Goal: Connect with others: Connect with others

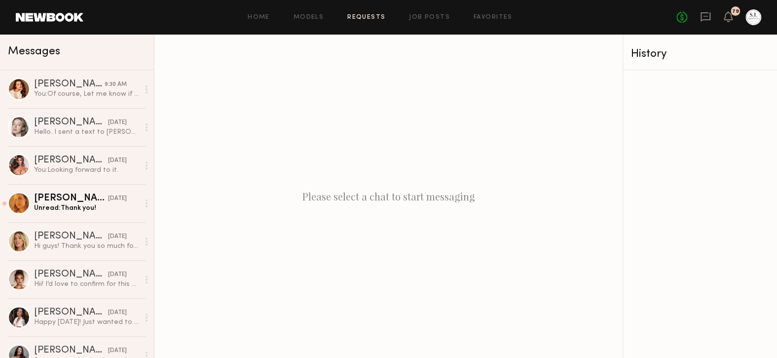
click at [377, 19] on link "Requests" at bounding box center [366, 17] width 38 height 6
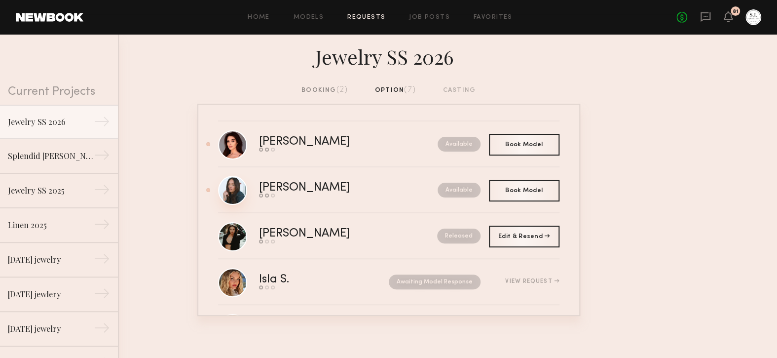
click at [239, 188] on link at bounding box center [232, 190] width 29 height 29
click at [240, 186] on link at bounding box center [232, 190] width 29 height 29
click at [231, 147] on link at bounding box center [232, 144] width 29 height 29
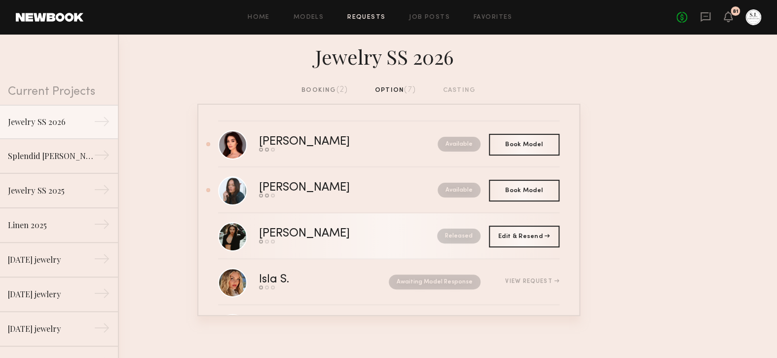
click at [277, 229] on div "[PERSON_NAME]" at bounding box center [326, 233] width 135 height 11
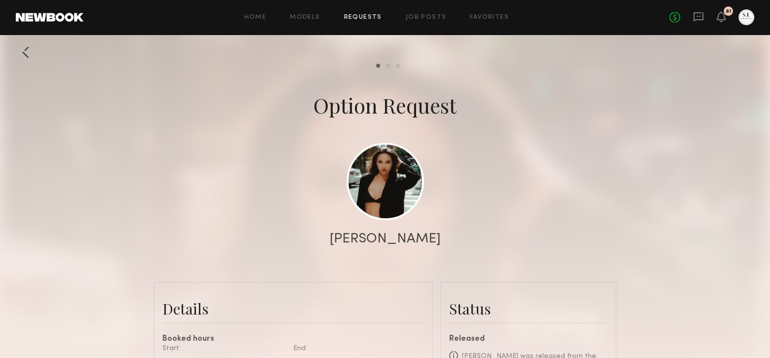
scroll to position [1509, 0]
click at [381, 188] on link at bounding box center [384, 180] width 77 height 77
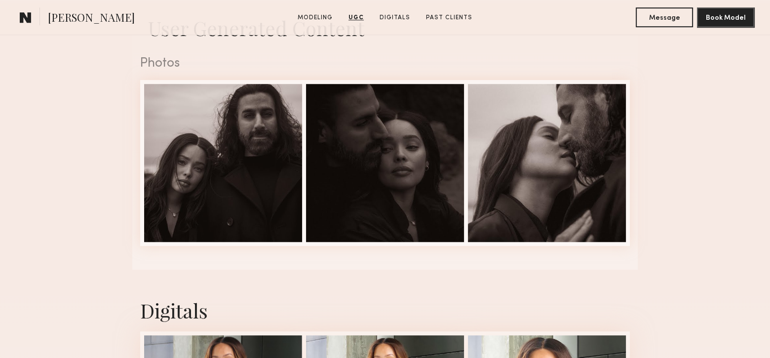
scroll to position [859, 0]
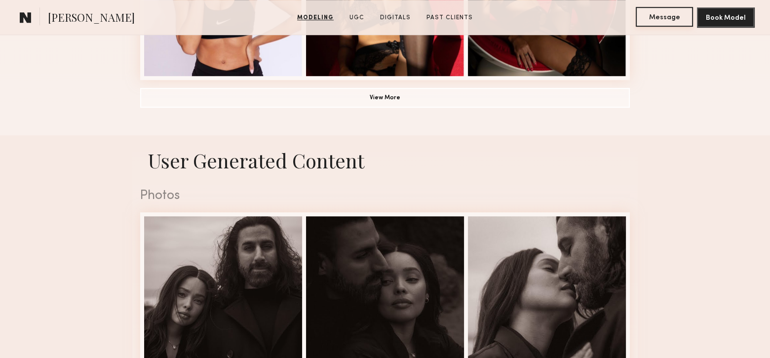
click at [665, 21] on button "Message" at bounding box center [663, 17] width 57 height 20
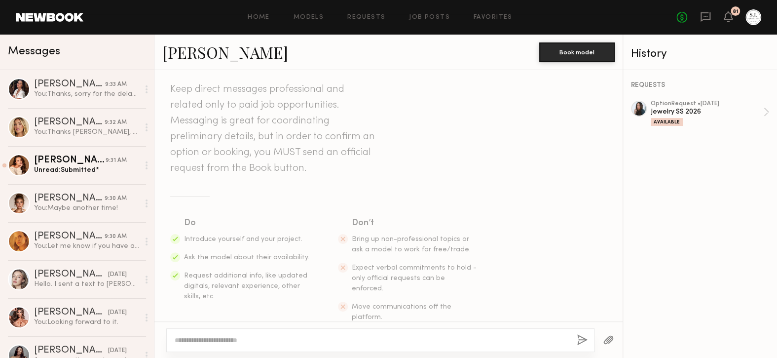
scroll to position [37, 0]
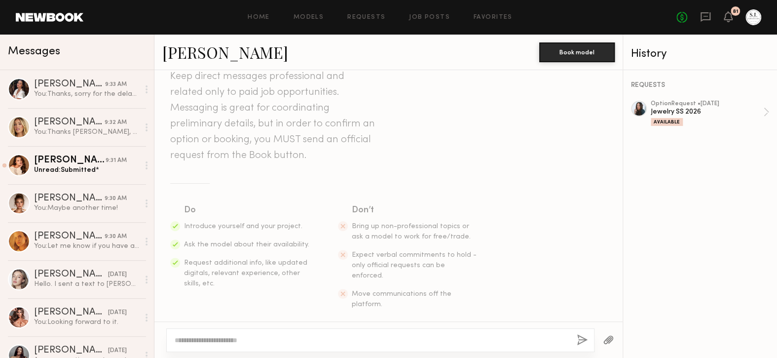
click at [564, 338] on textarea at bounding box center [372, 340] width 394 height 10
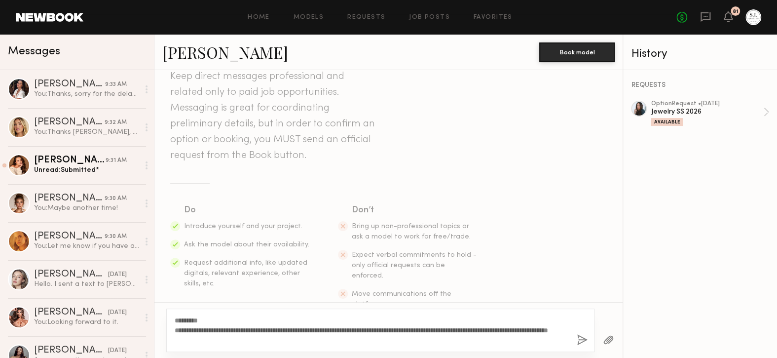
type textarea "**********"
click at [580, 341] on button "button" at bounding box center [582, 340] width 11 height 12
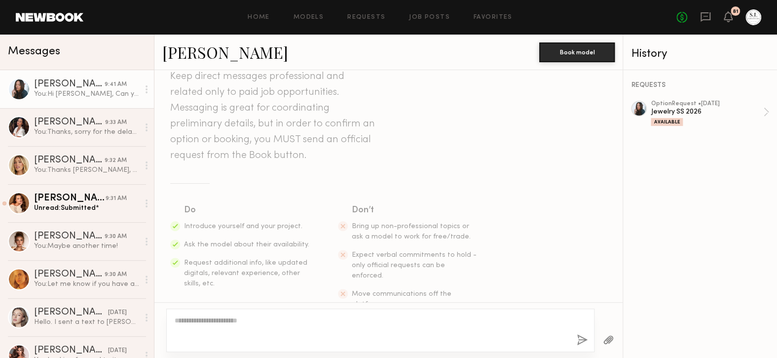
scroll to position [195, 0]
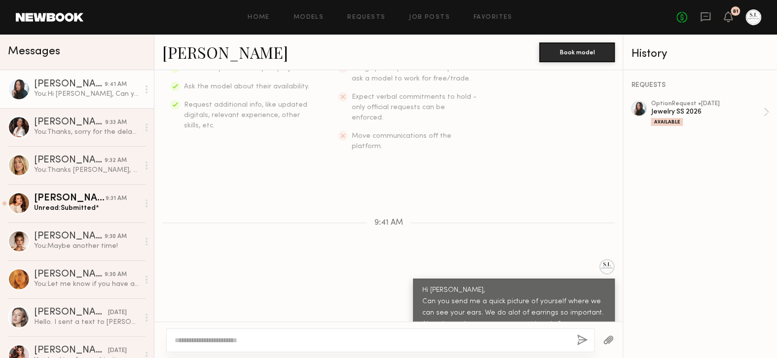
click at [369, 21] on div "Home Models Requests Job Posts Favorites Sign Out No fees up to $5,000 81" at bounding box center [422, 17] width 678 height 16
click at [369, 14] on link "Requests" at bounding box center [366, 17] width 38 height 6
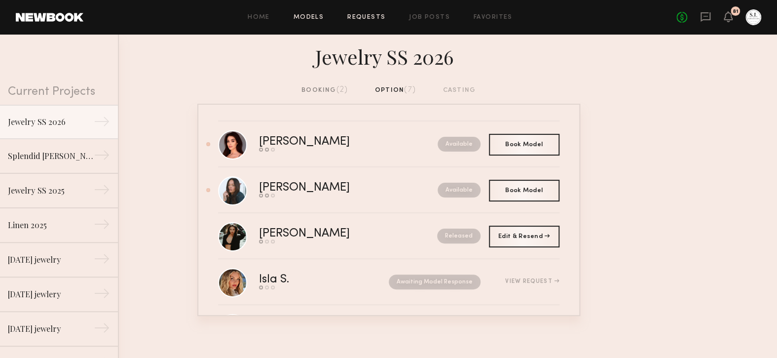
click at [312, 15] on link "Models" at bounding box center [309, 17] width 30 height 6
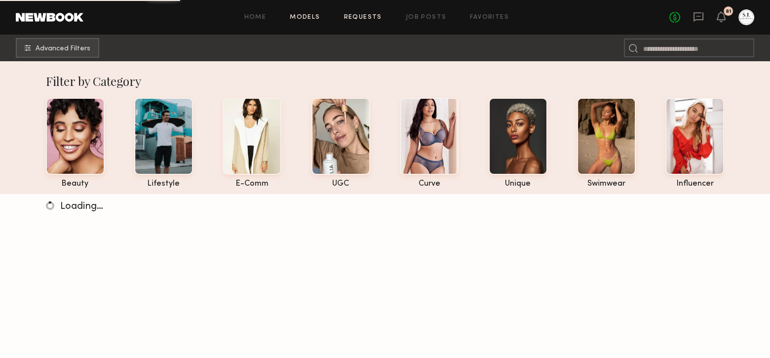
click at [365, 19] on link "Requests" at bounding box center [363, 17] width 38 height 6
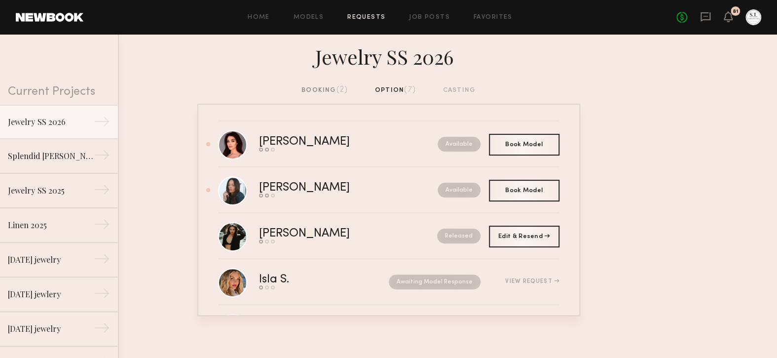
click at [316, 91] on div "booking (2)" at bounding box center [324, 90] width 46 height 11
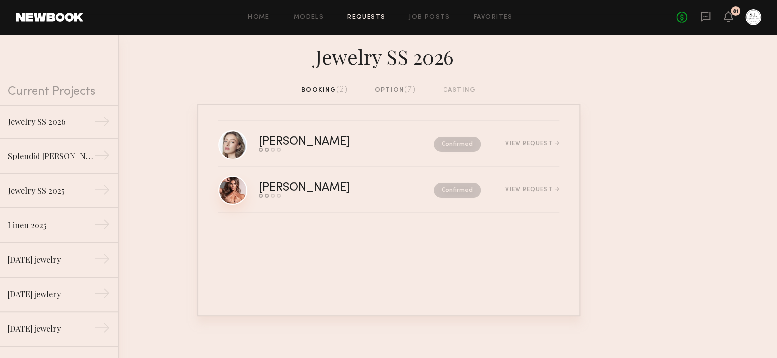
click at [235, 184] on link at bounding box center [232, 190] width 29 height 29
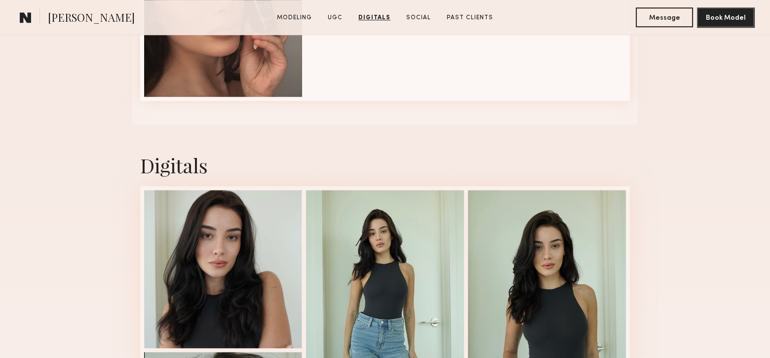
scroll to position [1184, 0]
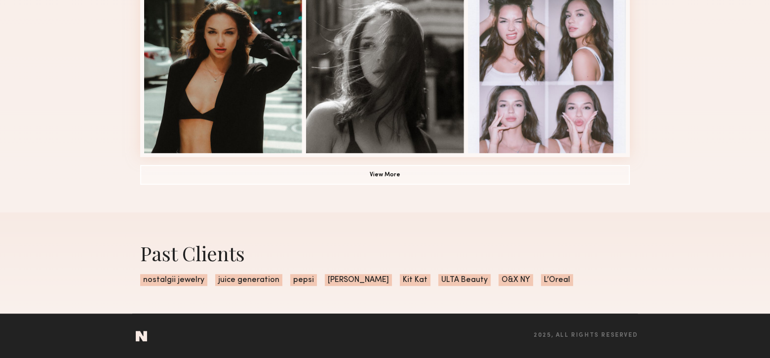
scroll to position [750, 0]
click at [381, 177] on button "View More" at bounding box center [384, 174] width 489 height 20
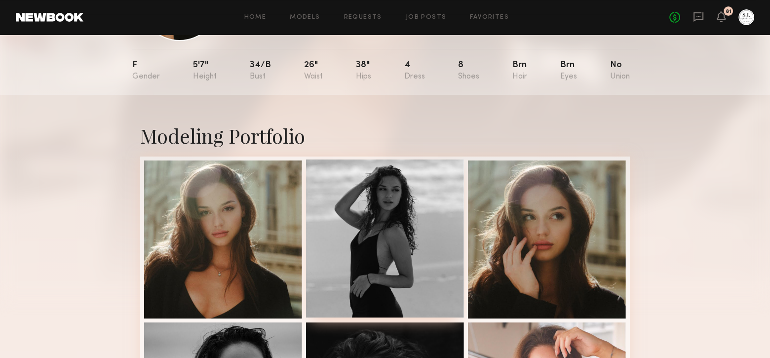
scroll to position [99, 0]
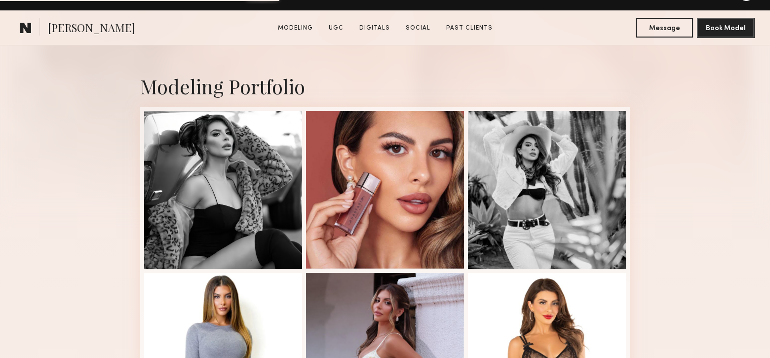
scroll to position [197, 0]
